Goal: Contribute content: Add original content to the website for others to see

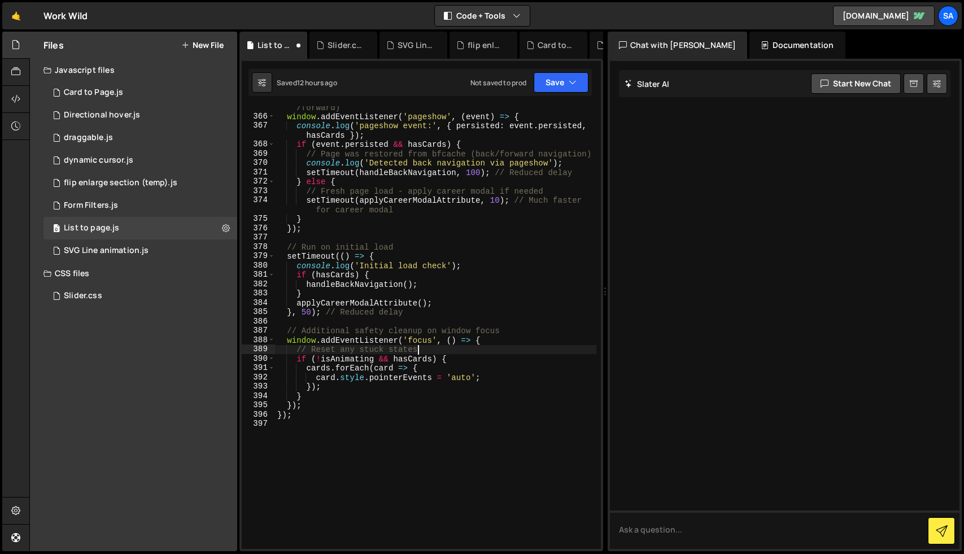
scroll to position [3632, 0]
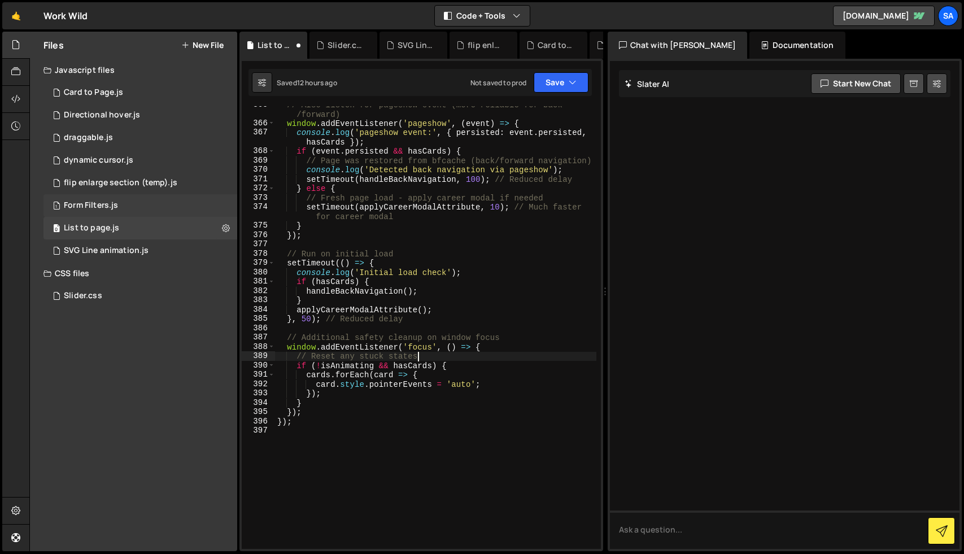
click at [123, 204] on div "1 Form Filters.js 0" at bounding box center [140, 205] width 194 height 23
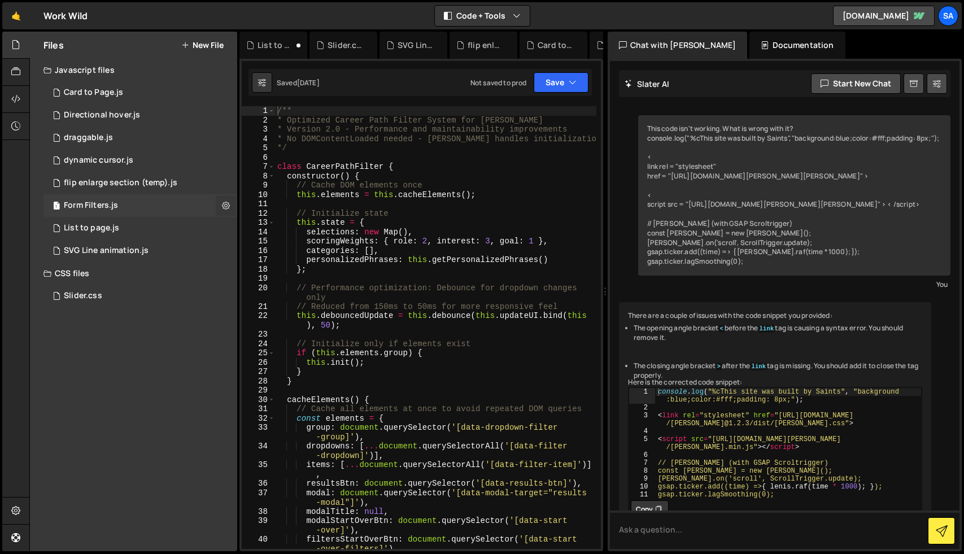
scroll to position [27585, 0]
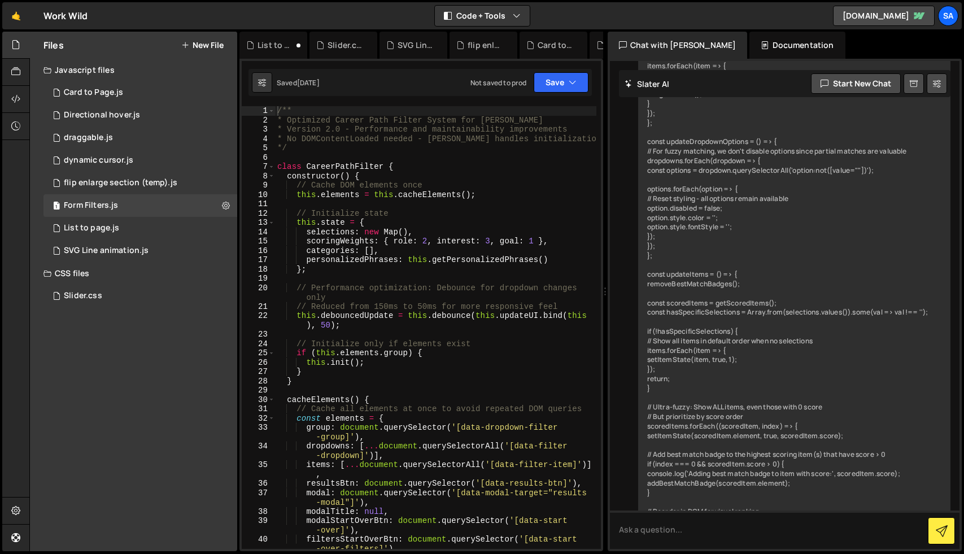
click at [329, 153] on div "/** * Optimized Career Path Filter System for [PERSON_NAME] * Version 2.0 - Per…" at bounding box center [435, 341] width 321 height 471
paste textarea "})();"
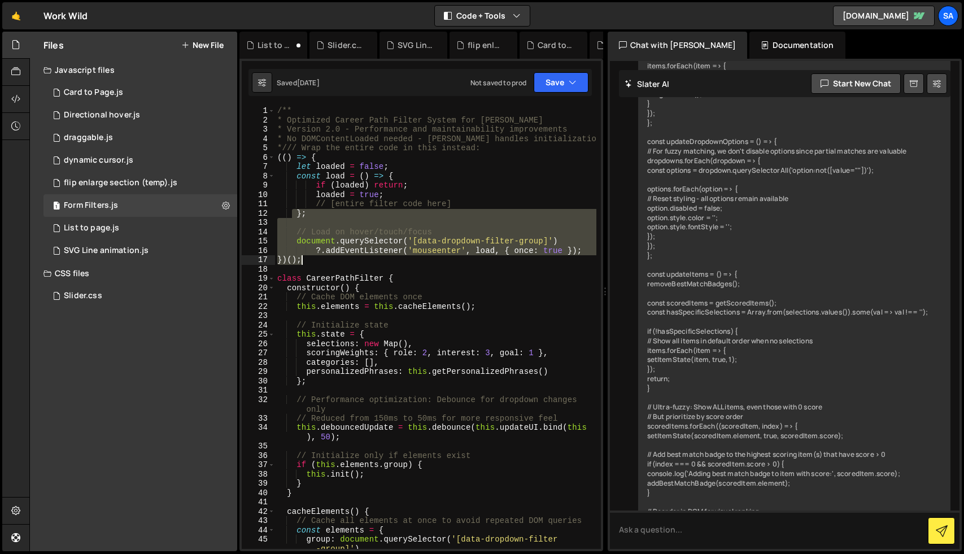
drag, startPoint x: 290, startPoint y: 212, endPoint x: 331, endPoint y: 259, distance: 62.5
click at [331, 259] on div "/** * Optimized Career Path Filter System for [PERSON_NAME] * Version 2.0 - Per…" at bounding box center [435, 341] width 321 height 471
type textarea "?.addEventListener('mouseenter', load, { once: true }); })();"
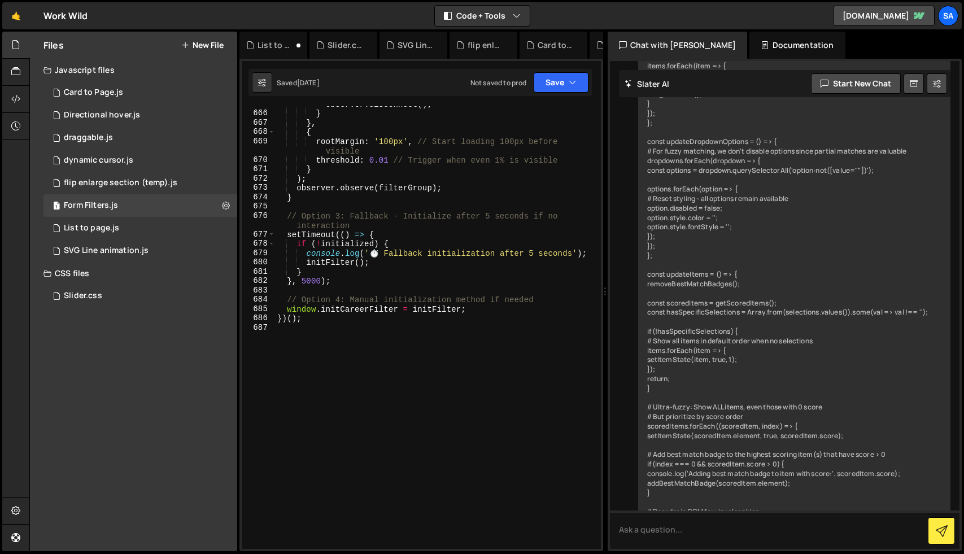
scroll to position [6969, 0]
click at [353, 358] on div "observer . disconnect ( ) ; } } , { rootMargin : '100px' , // Start loading 100…" at bounding box center [435, 330] width 321 height 462
paste textarea "})();"
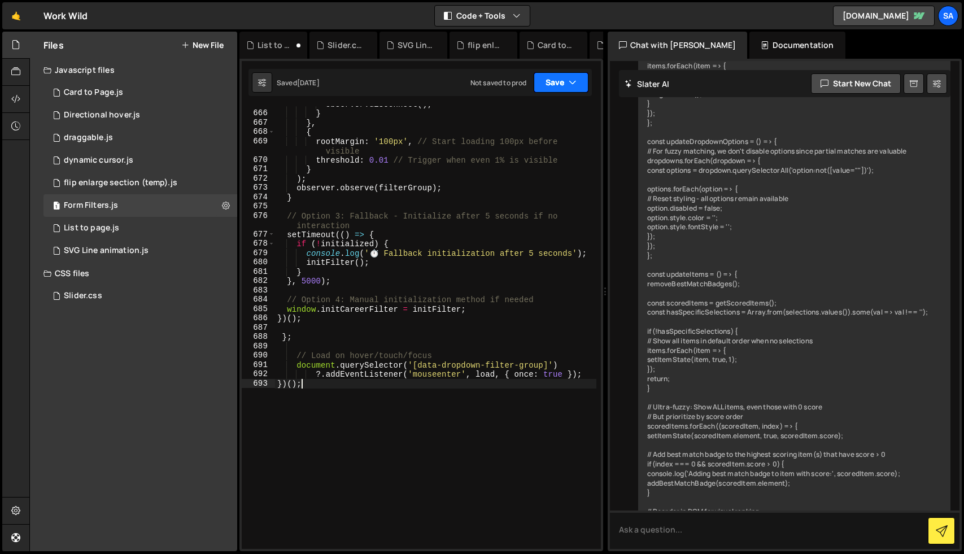
type textarea "})();"
click at [549, 84] on button "Save" at bounding box center [561, 82] width 55 height 20
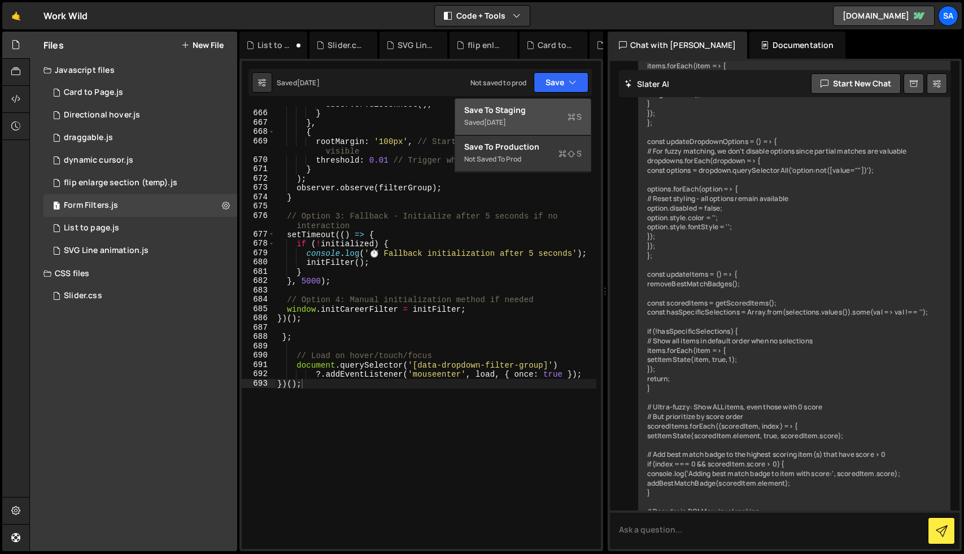
click at [534, 114] on div "Save to Staging S" at bounding box center [522, 110] width 117 height 11
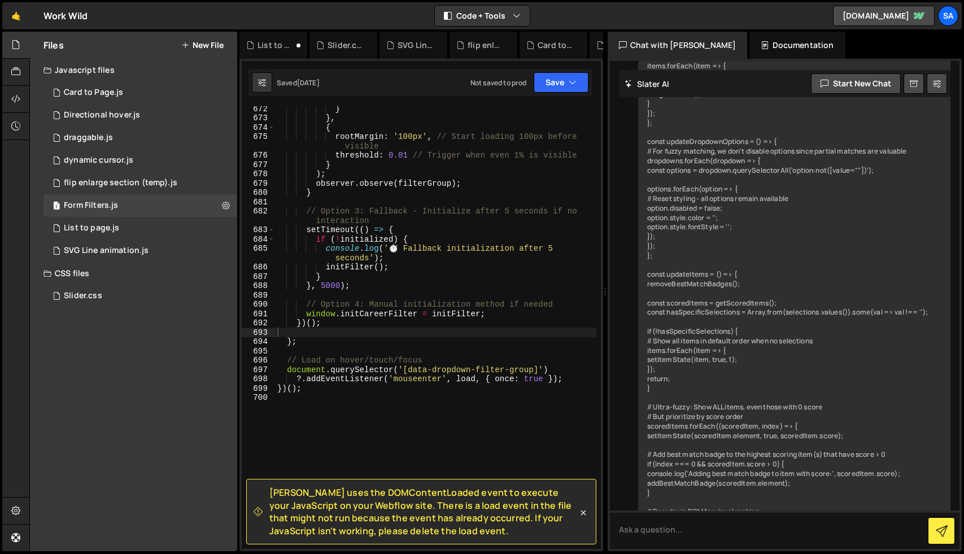
scroll to position [7225, 0]
click at [584, 513] on icon at bounding box center [583, 512] width 5 height 5
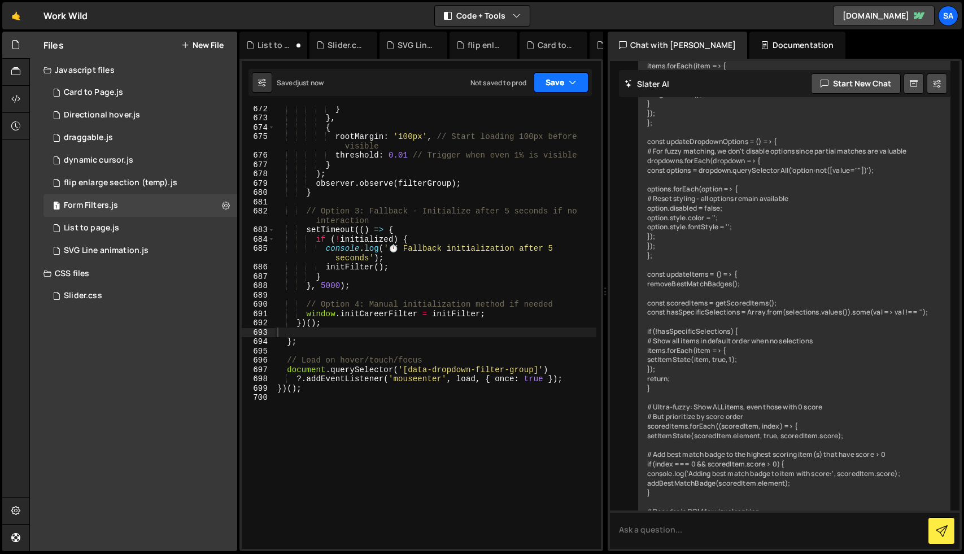
click at [550, 84] on button "Save" at bounding box center [561, 82] width 55 height 20
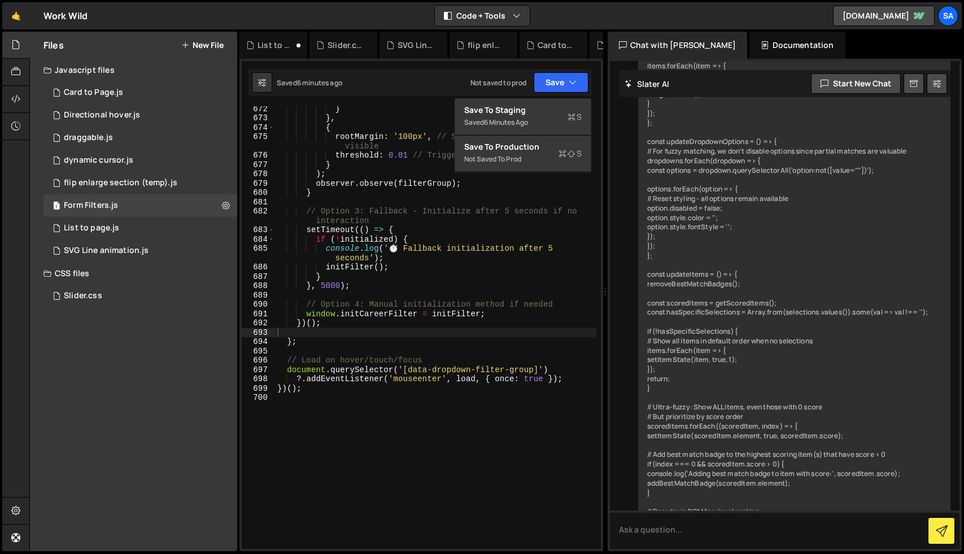
click at [194, 46] on button "New File" at bounding box center [202, 45] width 42 height 9
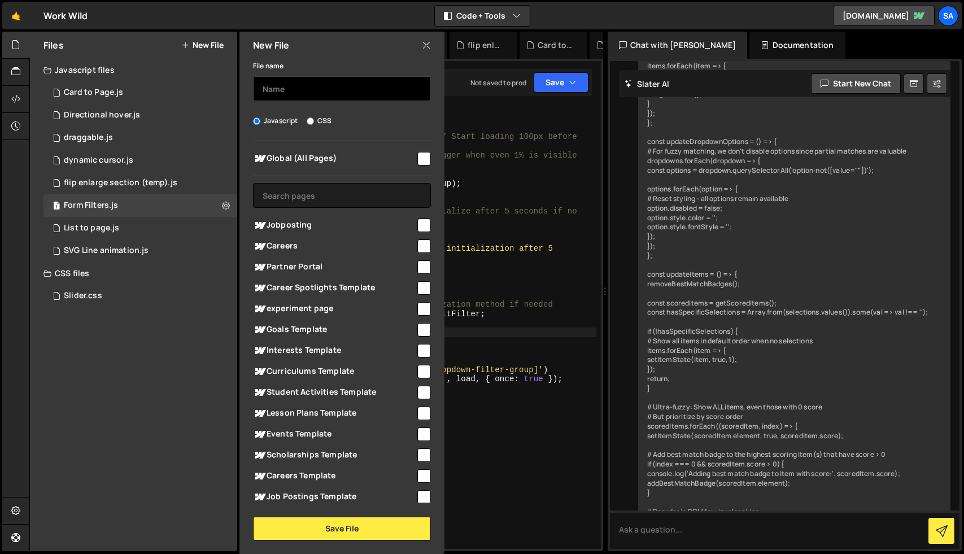
click at [286, 89] on input "text" at bounding box center [342, 88] width 178 height 25
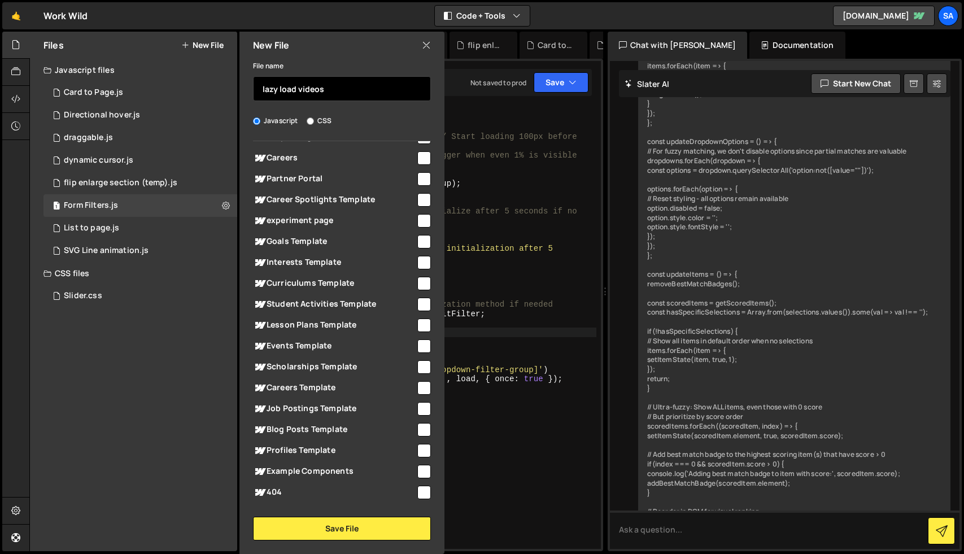
scroll to position [0, 0]
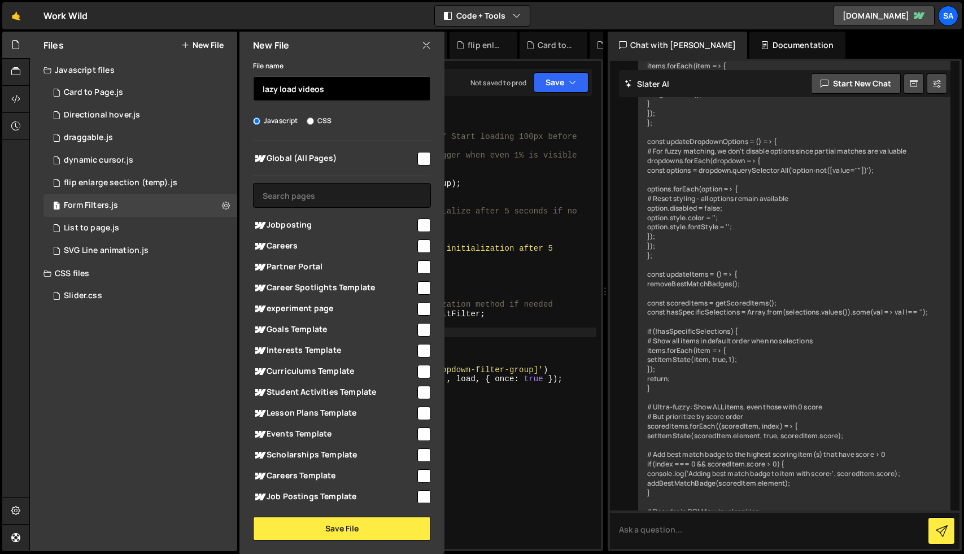
type input "lazy load videos"
click at [417, 163] on input "checkbox" at bounding box center [424, 159] width 14 height 14
checkbox input "true"
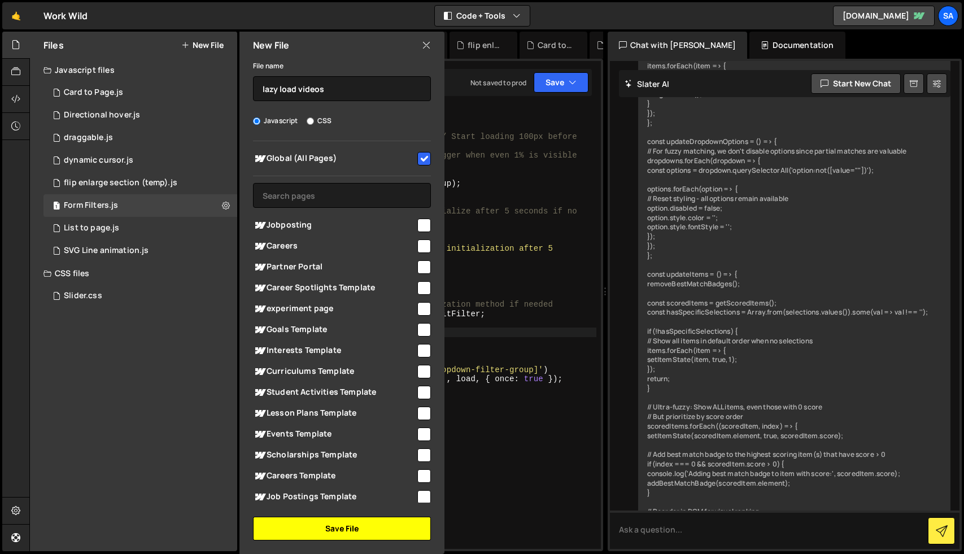
click at [345, 532] on button "Save File" at bounding box center [342, 529] width 178 height 24
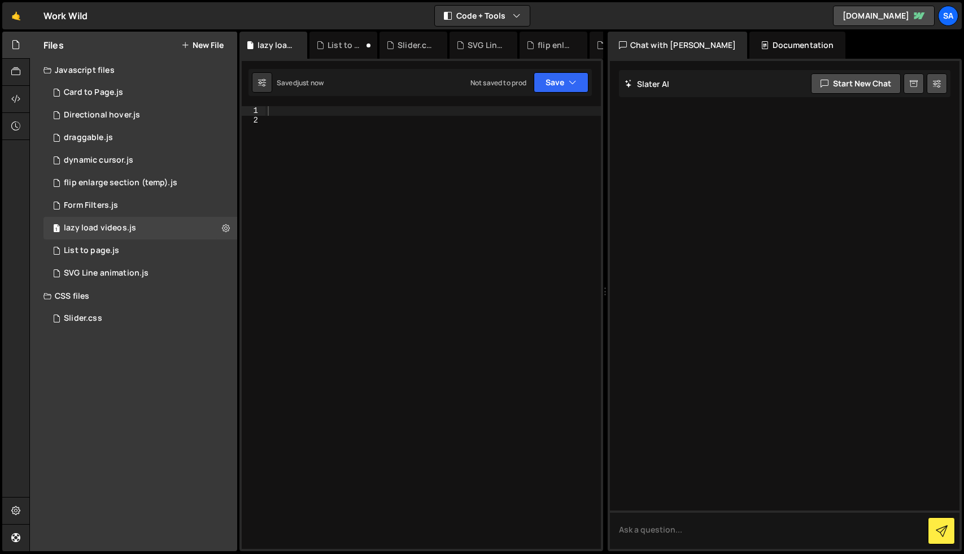
click at [378, 155] on div at bounding box center [433, 337] width 336 height 462
click at [368, 121] on div at bounding box center [433, 337] width 336 height 462
paste textarea "});"
type textarea "});"
paste textarea "});"
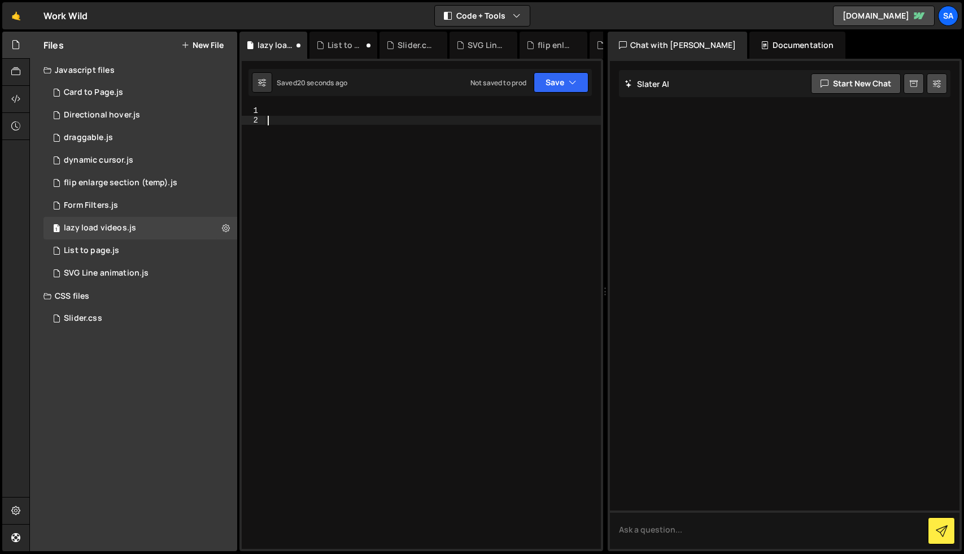
type textarea "});"
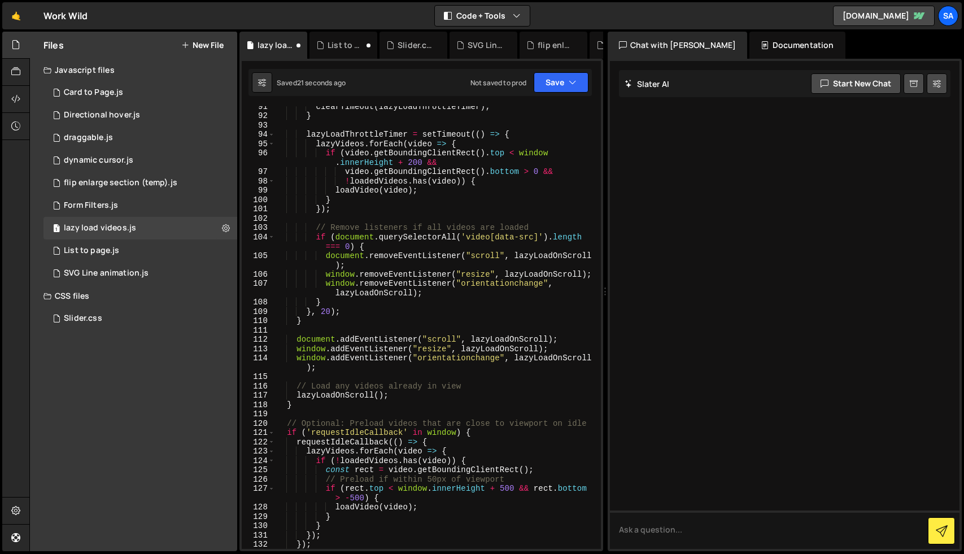
scroll to position [871, 0]
click at [223, 229] on icon at bounding box center [226, 228] width 8 height 11
type input "lazy load videos"
radio input "true"
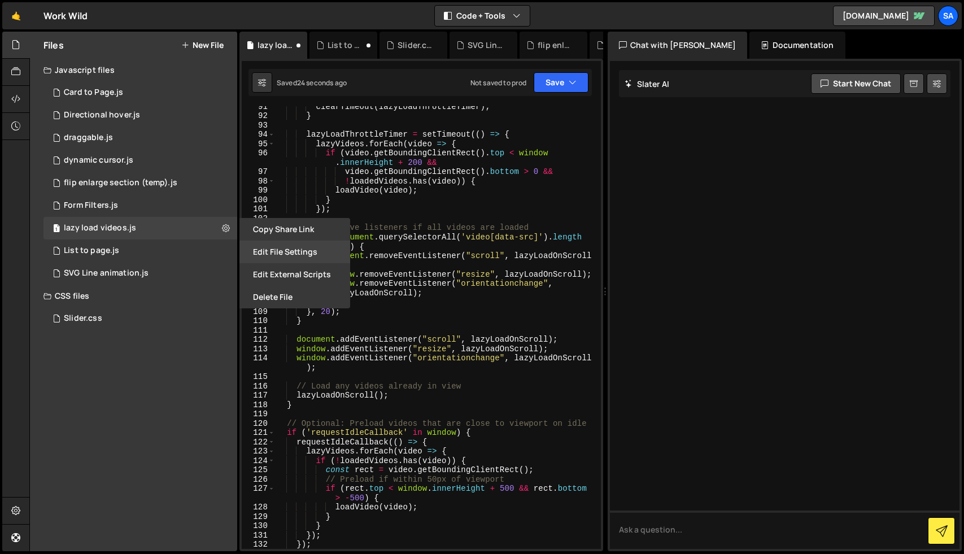
click at [276, 254] on button "Edit File Settings" at bounding box center [295, 252] width 111 height 23
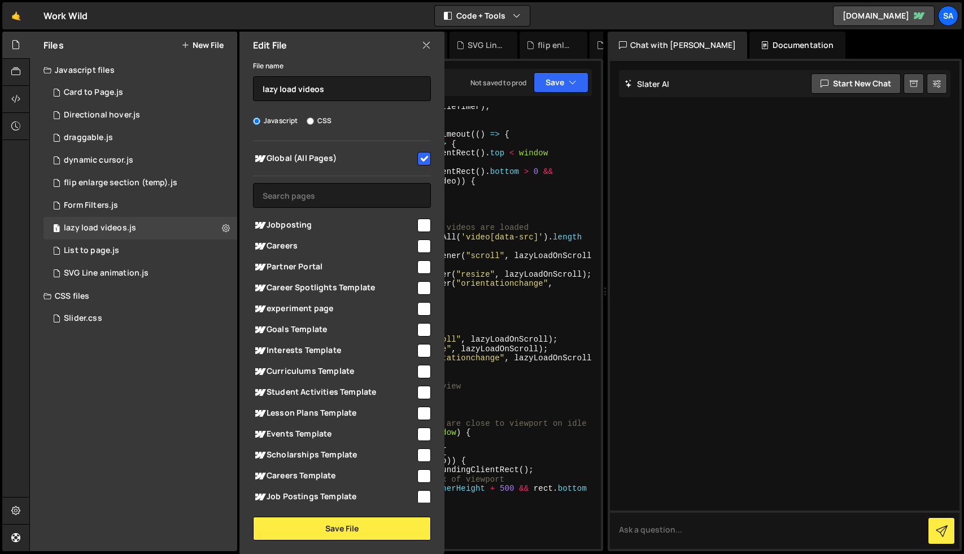
click at [419, 154] on input "checkbox" at bounding box center [424, 159] width 14 height 14
checkbox input "false"
click at [344, 531] on button "Save File" at bounding box center [342, 529] width 178 height 24
